Goal: Information Seeking & Learning: Learn about a topic

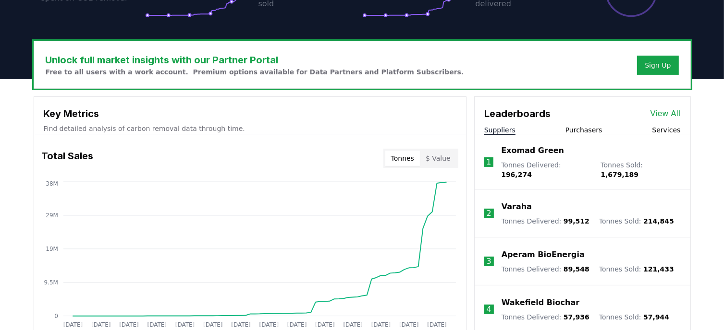
scroll to position [288, 0]
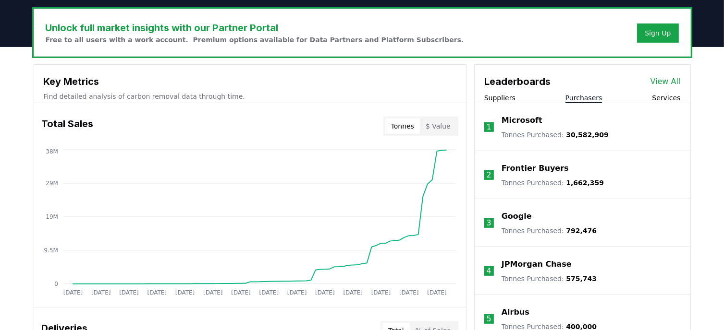
click at [589, 99] on button "Purchasers" at bounding box center [583, 98] width 37 height 10
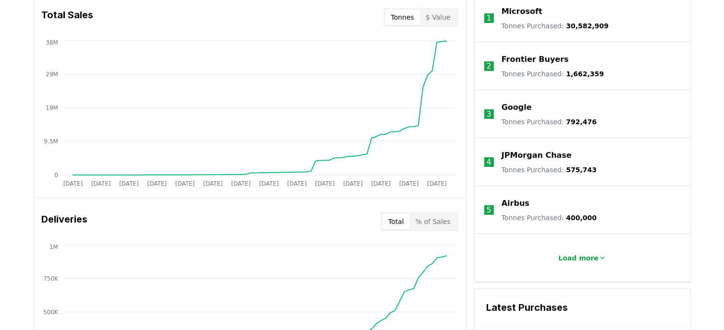
scroll to position [192, 0]
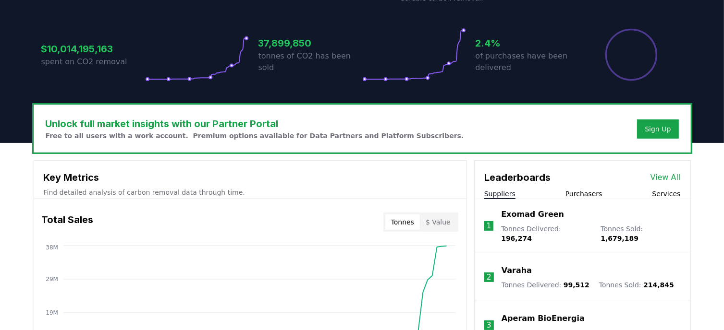
click at [490, 194] on button "Suppliers" at bounding box center [499, 194] width 31 height 10
click at [517, 216] on p "Exomad Green" at bounding box center [532, 215] width 63 height 12
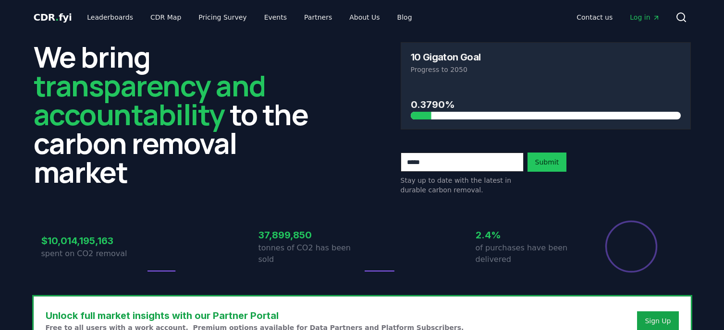
scroll to position [192, 0]
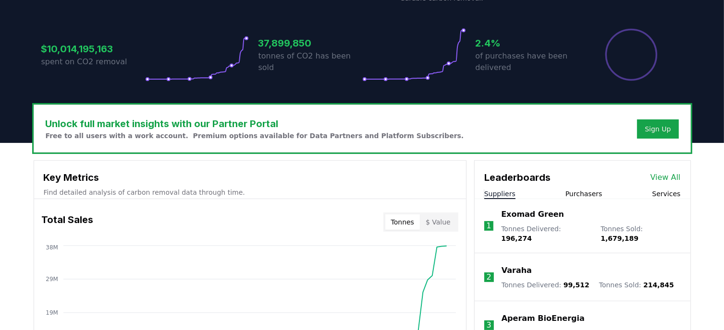
click at [520, 265] on p "Varaha" at bounding box center [516, 271] width 30 height 12
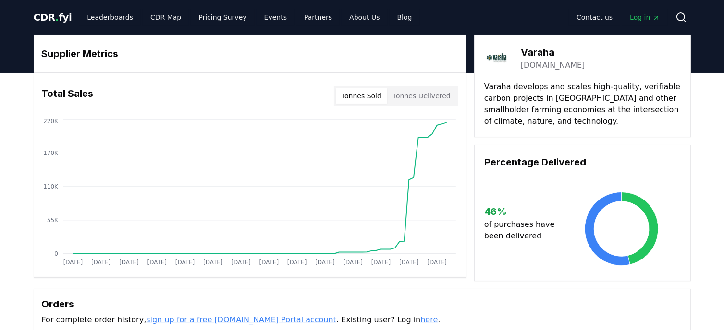
click at [540, 66] on link "varaha.earth" at bounding box center [553, 66] width 64 height 12
click at [106, 15] on link "Leaderboards" at bounding box center [109, 17] width 61 height 17
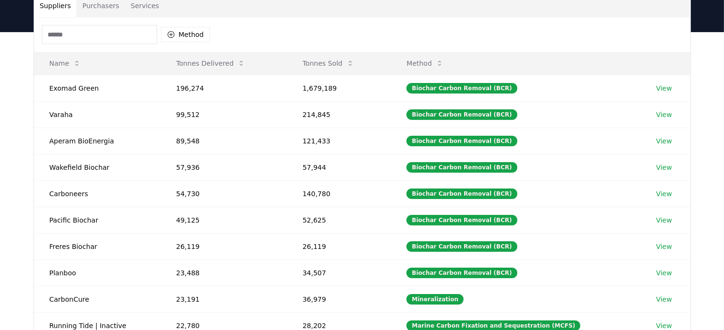
scroll to position [96, 0]
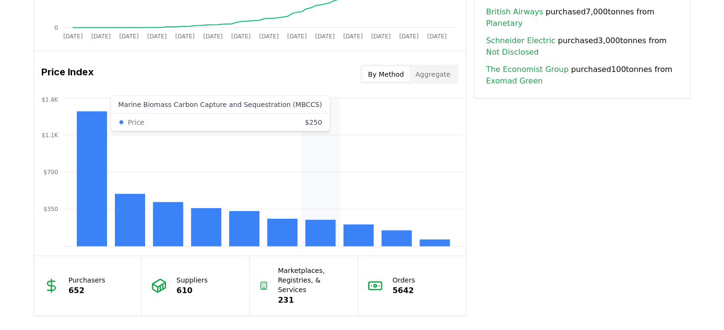
scroll to position [720, 0]
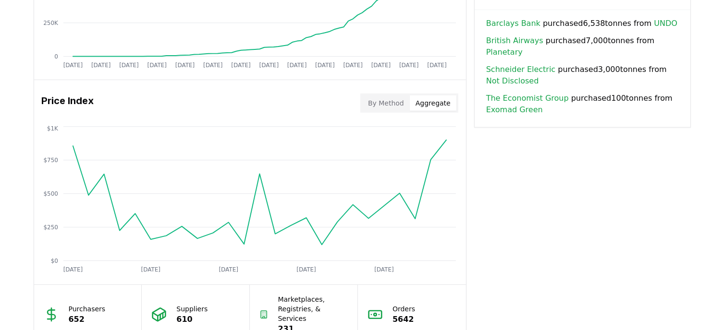
click at [437, 101] on button "Aggregate" at bounding box center [433, 103] width 47 height 15
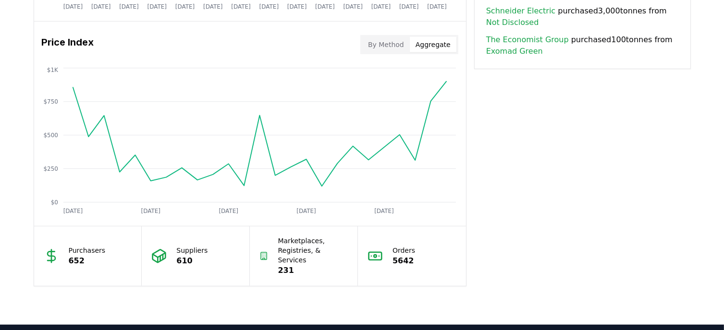
scroll to position [768, 0]
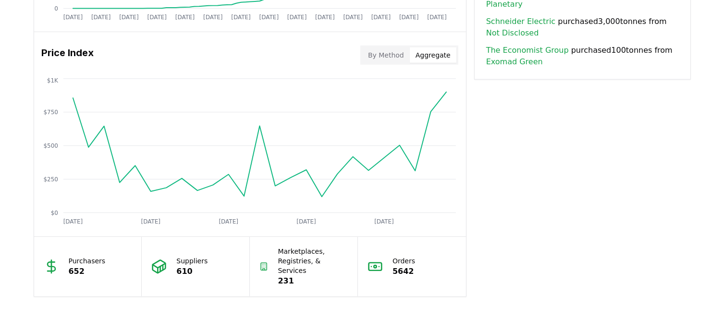
click at [385, 53] on button "By Method" at bounding box center [386, 55] width 48 height 15
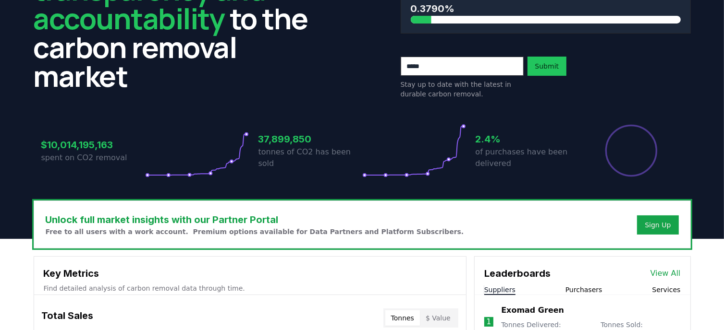
scroll to position [0, 0]
